Goal: Book appointment/travel/reservation

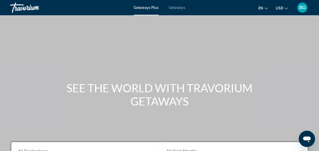
click at [297, 9] on button "BG" at bounding box center [302, 7] width 13 height 11
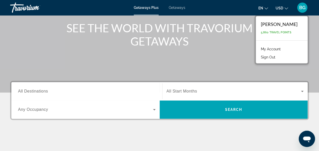
scroll to position [61, 0]
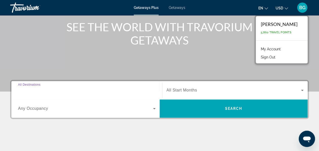
click at [126, 87] on input "Destination All Destinations" at bounding box center [87, 90] width 138 height 6
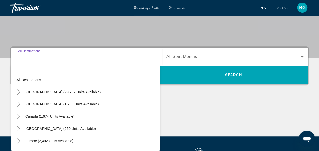
scroll to position [124, 0]
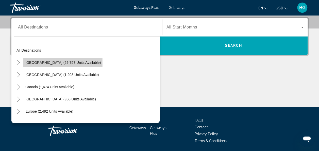
click at [62, 65] on span "Search widget" at bounding box center [63, 62] width 81 height 12
type input "**********"
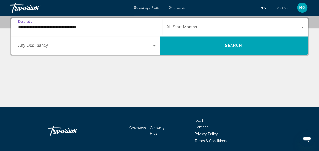
click at [182, 28] on span "All Start Months" at bounding box center [182, 27] width 31 height 4
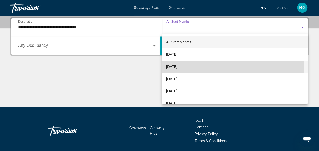
click at [178, 68] on span "[DATE]" at bounding box center [171, 67] width 11 height 6
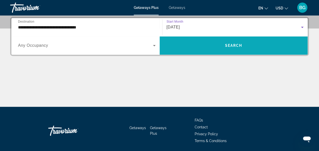
click at [205, 48] on span "Search widget" at bounding box center [234, 45] width 148 height 12
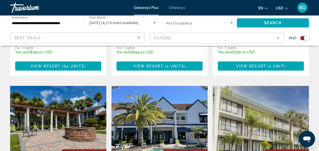
scroll to position [543, 0]
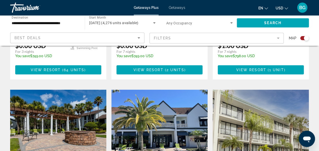
click at [178, 90] on img "Main content" at bounding box center [160, 130] width 96 height 81
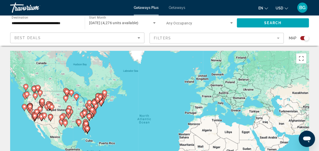
click at [87, 129] on image "Main content" at bounding box center [87, 128] width 3 height 3
click at [87, 129] on div "To activate drag with keyboard, press Alt + Enter. Once in keyboard drag state,…" at bounding box center [159, 127] width 299 height 152
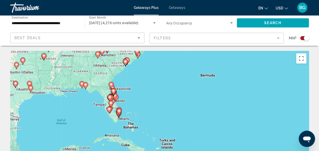
drag, startPoint x: 148, startPoint y: 137, endPoint x: 143, endPoint y: 110, distance: 28.0
click at [143, 110] on div "To activate drag with keyboard, press Alt + Enter. Once in keyboard drag state,…" at bounding box center [159, 127] width 299 height 152
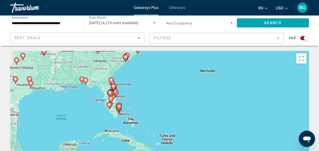
click at [116, 117] on div "To activate drag with keyboard, press Alt + Enter. Once in keyboard drag state,…" at bounding box center [159, 127] width 299 height 152
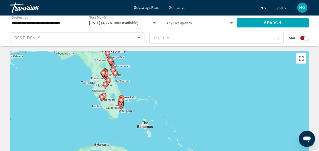
click at [116, 117] on div "To activate drag with keyboard, press Alt + Enter. Once in keyboard drag state,…" at bounding box center [159, 127] width 299 height 152
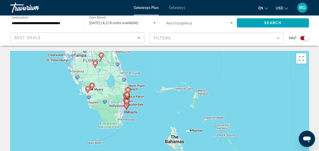
drag, startPoint x: 150, startPoint y: 101, endPoint x: 151, endPoint y: 110, distance: 8.4
click at [151, 110] on div "To activate drag with keyboard, press Alt + Enter. Once in keyboard drag state,…" at bounding box center [159, 127] width 299 height 152
drag, startPoint x: 140, startPoint y: 65, endPoint x: 141, endPoint y: 68, distance: 3.0
click at [141, 68] on div "To activate drag with keyboard, press Alt + Enter. Once in keyboard drag state,…" at bounding box center [159, 127] width 299 height 152
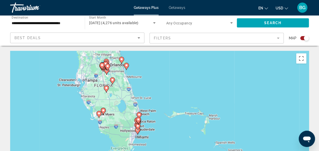
drag, startPoint x: 167, startPoint y: 67, endPoint x: 176, endPoint y: 89, distance: 23.9
click at [176, 89] on div "To activate drag with keyboard, press Alt + Enter. Once in keyboard drag state,…" at bounding box center [159, 127] width 299 height 152
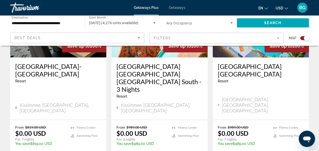
scroll to position [874, 0]
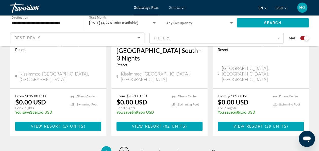
click at [126, 147] on link "page 2" at bounding box center [124, 151] width 9 height 9
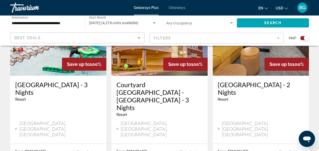
scroll to position [874, 0]
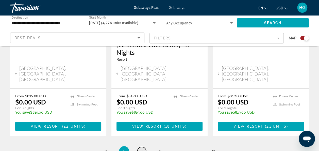
click at [144, 147] on link "page 3" at bounding box center [142, 151] width 9 height 9
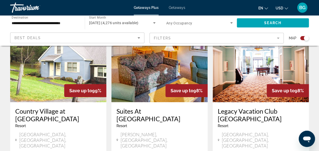
scroll to position [809, 0]
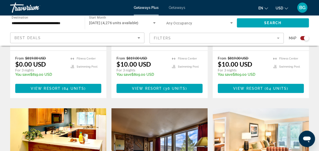
scroll to position [717, 0]
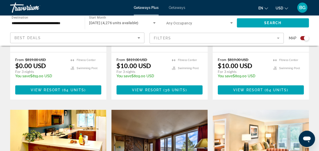
click at [162, 110] on img "Main content" at bounding box center [160, 150] width 96 height 81
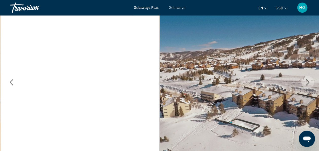
scroll to position [64, 0]
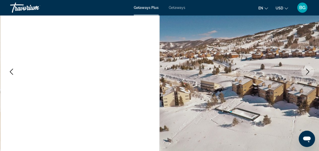
click at [308, 70] on icon "Next image" at bounding box center [308, 72] width 3 height 6
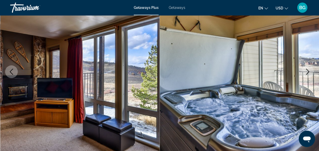
click at [308, 70] on icon "Next image" at bounding box center [308, 72] width 3 height 6
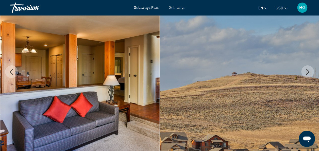
click at [308, 70] on icon "Next image" at bounding box center [308, 72] width 3 height 6
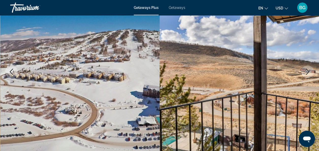
click at [308, 70] on icon "Next image" at bounding box center [308, 72] width 3 height 6
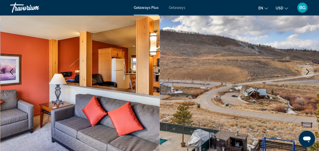
click at [308, 70] on icon "Next image" at bounding box center [308, 72] width 3 height 6
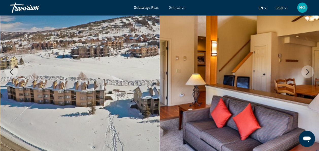
click at [308, 70] on icon "Next image" at bounding box center [308, 72] width 3 height 6
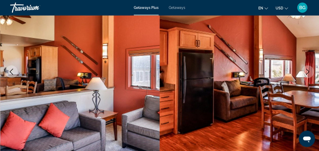
click at [308, 70] on icon "Next image" at bounding box center [308, 72] width 3 height 6
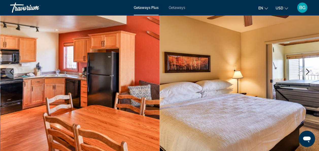
click at [308, 70] on icon "Next image" at bounding box center [308, 72] width 3 height 6
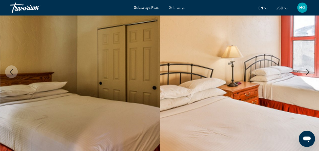
click at [308, 70] on icon "Next image" at bounding box center [308, 72] width 3 height 6
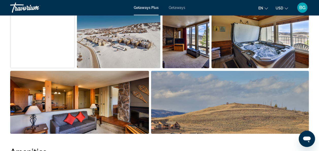
scroll to position [316, 0]
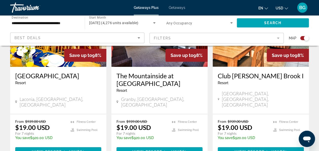
scroll to position [851, 0]
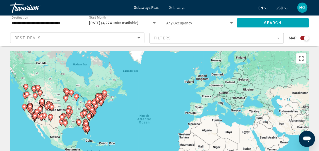
click at [82, 130] on div "To activate drag with keyboard, press Alt + Enter. Once in keyboard drag state,…" at bounding box center [159, 127] width 299 height 152
click at [80, 122] on image "Main content" at bounding box center [79, 121] width 3 height 3
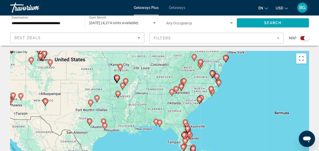
click at [169, 91] on div "To activate drag with keyboard, press Alt + Enter. Once in keyboard drag state,…" at bounding box center [159, 127] width 299 height 152
click at [41, 55] on image "Main content" at bounding box center [40, 55] width 3 height 3
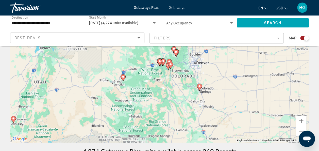
scroll to position [58, 0]
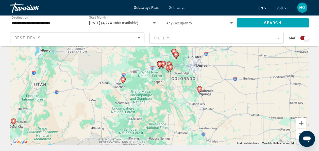
click at [200, 90] on image "Main content" at bounding box center [199, 88] width 3 height 3
type input "**********"
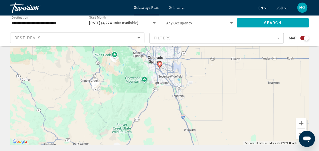
click at [158, 62] on icon "Main content" at bounding box center [159, 65] width 5 height 7
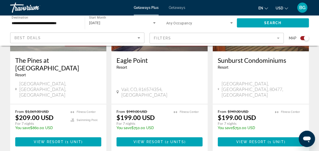
scroll to position [827, 0]
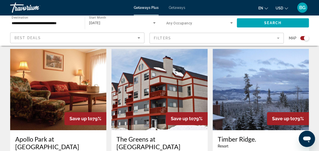
scroll to position [171, 0]
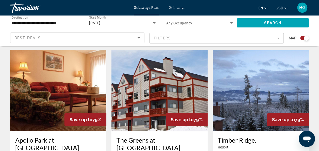
click at [270, 58] on img "Main content" at bounding box center [261, 90] width 96 height 81
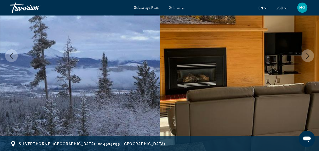
scroll to position [79, 0]
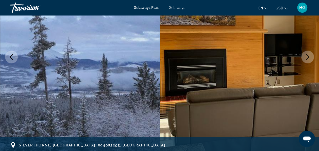
click at [307, 55] on icon "Next image" at bounding box center [308, 57] width 6 height 6
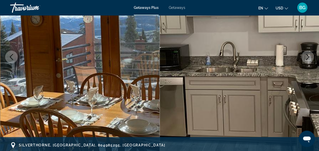
click at [307, 55] on icon "Next image" at bounding box center [308, 57] width 6 height 6
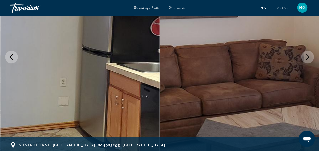
click at [307, 55] on icon "Next image" at bounding box center [308, 57] width 6 height 6
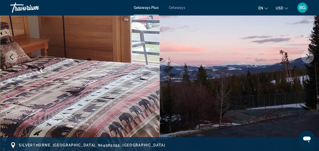
click at [307, 55] on icon "Next image" at bounding box center [308, 57] width 6 height 6
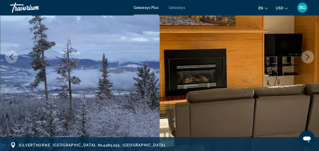
click at [307, 55] on icon "Next image" at bounding box center [308, 57] width 6 height 6
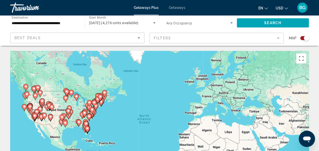
click at [65, 110] on div "To activate drag with keyboard, press Alt + Enter. Once in keyboard drag state,…" at bounding box center [159, 127] width 299 height 152
click at [59, 109] on div "To activate drag with keyboard, press Alt + Enter. Once in keyboard drag state,…" at bounding box center [159, 127] width 299 height 152
click at [70, 109] on gmp-advanced-marker "Main content" at bounding box center [68, 112] width 5 height 8
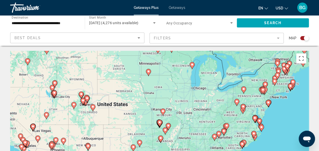
click at [94, 108] on image "Main content" at bounding box center [92, 106] width 3 height 3
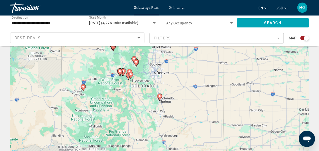
scroll to position [24, 0]
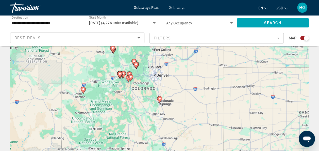
click at [160, 98] on image "Main content" at bounding box center [159, 98] width 3 height 3
type input "**********"
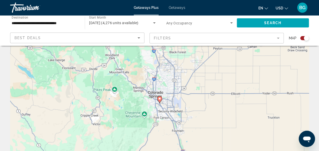
click at [160, 98] on image "Main content" at bounding box center [159, 98] width 3 height 3
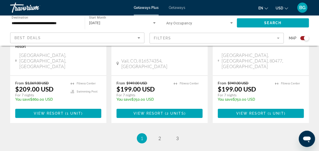
scroll to position [862, 0]
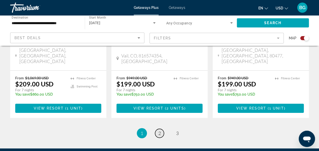
click at [159, 130] on span "2" at bounding box center [160, 133] width 3 height 6
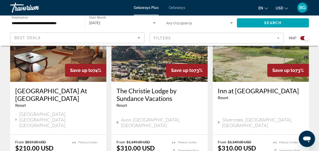
scroll to position [825, 0]
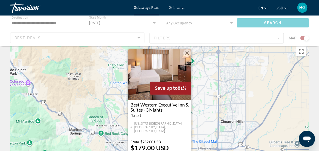
scroll to position [8, 0]
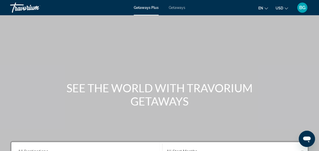
click at [318, 23] on div "Main content" at bounding box center [159, 76] width 319 height 152
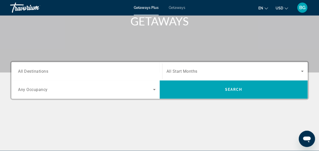
scroll to position [82, 0]
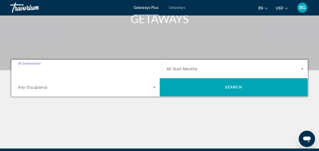
click at [120, 68] on input "Destination All Destinations" at bounding box center [87, 69] width 138 height 6
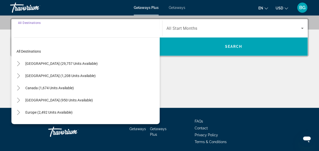
scroll to position [124, 0]
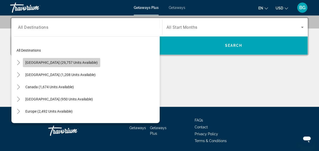
click at [81, 60] on span "Search widget" at bounding box center [62, 62] width 78 height 12
type input "**********"
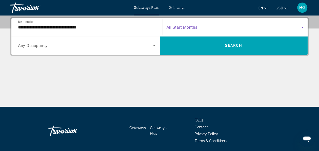
click at [207, 26] on span "Search widget" at bounding box center [234, 27] width 135 height 6
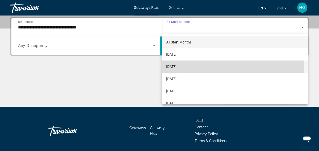
click at [202, 66] on mat-option "[DATE]" at bounding box center [235, 66] width 146 height 12
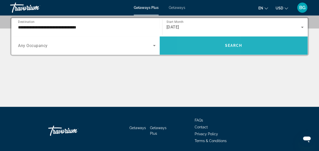
click at [210, 41] on span "Search widget" at bounding box center [234, 45] width 148 height 12
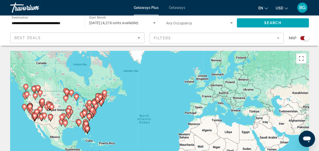
click at [71, 113] on icon "Main content" at bounding box center [68, 115] width 5 height 7
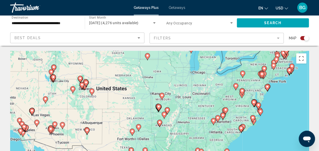
click at [91, 94] on icon "Main content" at bounding box center [91, 92] width 5 height 7
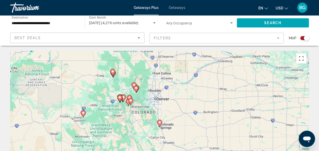
click at [159, 122] on image "Main content" at bounding box center [159, 122] width 3 height 3
type input "**********"
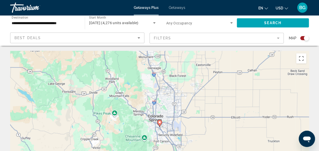
click at [159, 122] on image "Main content" at bounding box center [159, 122] width 3 height 3
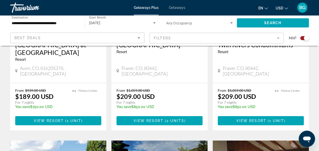
scroll to position [659, 0]
